Goal: Task Accomplishment & Management: Use online tool/utility

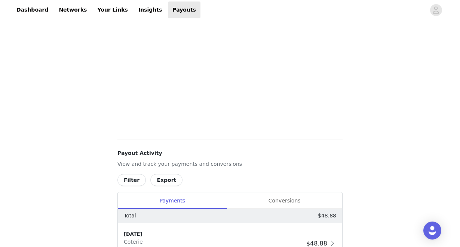
scroll to position [260, 0]
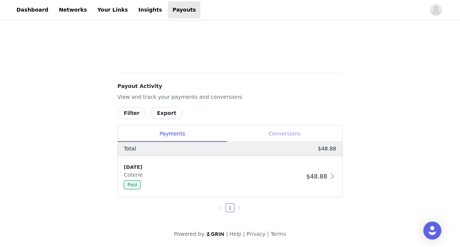
click at [280, 130] on div "Conversions" at bounding box center [285, 133] width 116 height 17
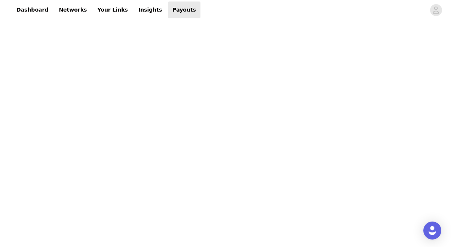
scroll to position [260, 0]
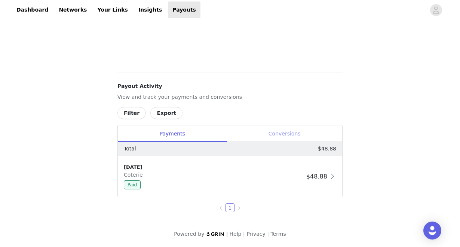
click at [280, 131] on div "Conversions" at bounding box center [285, 133] width 116 height 17
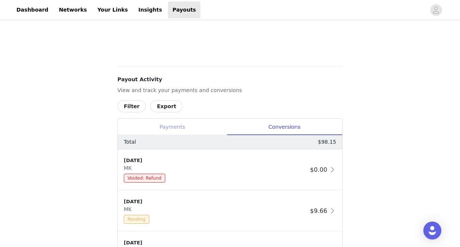
scroll to position [267, 0]
